Goal: Task Accomplishment & Management: Manage account settings

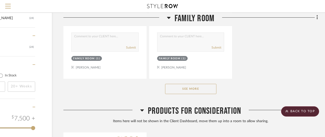
scroll to position [769, 45]
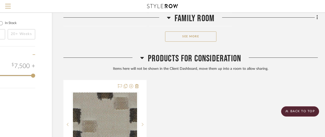
click at [190, 36] on button "See More" at bounding box center [190, 37] width 51 height 10
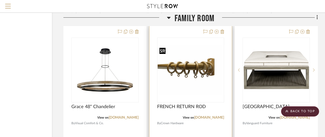
click at [191, 68] on img "0" at bounding box center [190, 70] width 66 height 50
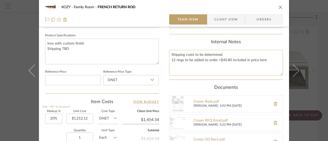
scroll to position [231, 0]
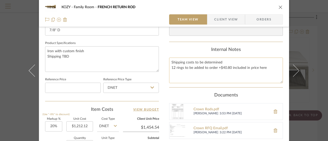
click at [171, 61] on textarea "Shipping costs to be determined 12 rings to be added to order +$40.80 included …" at bounding box center [226, 70] width 114 height 25
click at [170, 61] on textarea "Shipping costs to be determined 12 rings to be added to order +$40.80 included …" at bounding box center [226, 70] width 114 height 25
click at [173, 60] on textarea "Shipping costs to be determined 12 rings to be added to order +$40.80 included …" at bounding box center [226, 70] width 114 height 25
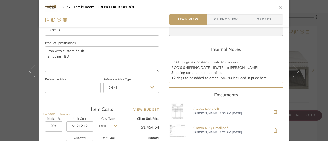
click at [192, 77] on textarea "[DATE] - gave updated CC info to Crown - ROD'S SHIPPING DATE - [DATE] to [PERSO…" at bounding box center [226, 70] width 114 height 25
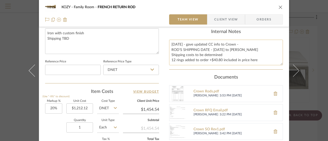
scroll to position [282, 0]
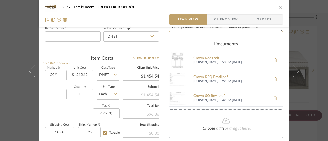
type textarea "[DATE] - gave updated CC info to Crown - ROD'S SHIPPING DATE - [DATE] to [PERSO…"
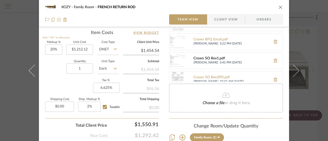
scroll to position [18, 0]
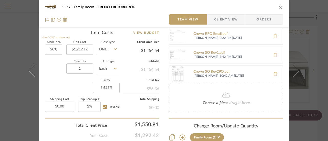
click at [280, 6] on icon "close" at bounding box center [281, 7] width 4 height 4
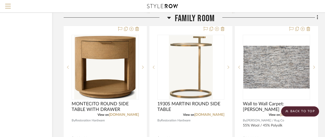
scroll to position [1231, 44]
